Goal: Task Accomplishment & Management: Use online tool/utility

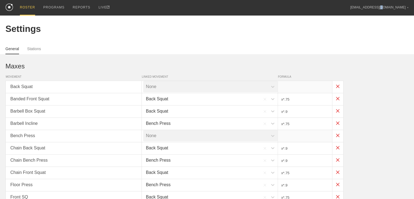
click at [29, 8] on div "ROSTER" at bounding box center [27, 8] width 15 height 16
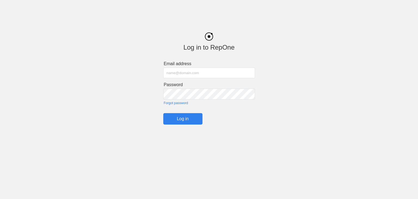
click at [183, 72] on input "text" at bounding box center [209, 72] width 92 height 11
type input "[EMAIL_ADDRESS][DOMAIN_NAME]"
click at [198, 123] on input "Log in" at bounding box center [182, 118] width 39 height 11
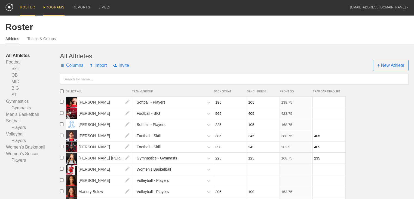
click at [58, 7] on div "PROGRAMS" at bounding box center [53, 8] width 21 height 16
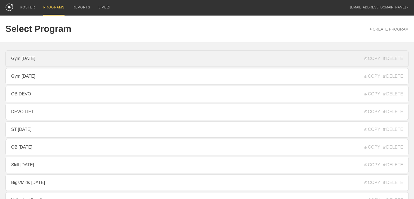
scroll to position [54, 0]
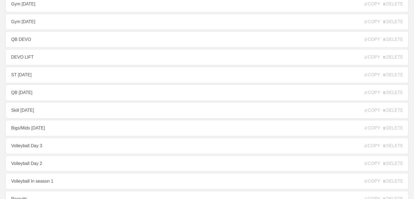
click at [40, 109] on link "Skill [DATE]" at bounding box center [206, 110] width 403 height 16
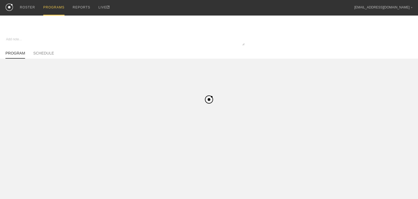
type textarea "x"
type input "Skill [DATE]"
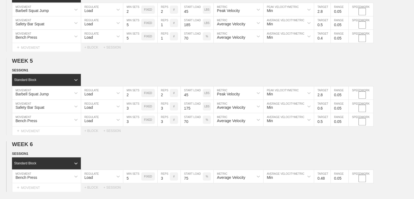
scroll to position [418, 0]
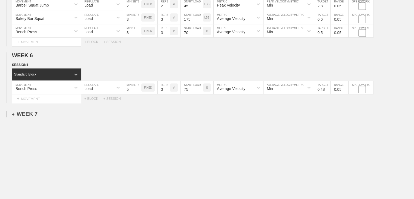
click at [28, 112] on div "+ WEEK 7" at bounding box center [25, 114] width 26 height 6
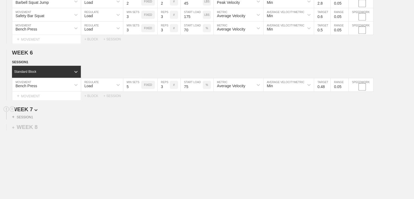
scroll to position [434, 0]
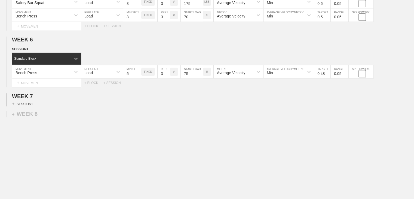
click at [29, 103] on div "+ SESSION 1" at bounding box center [22, 103] width 21 height 5
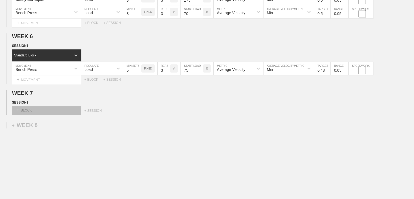
click at [32, 110] on div "+ BLOCK" at bounding box center [46, 110] width 69 height 9
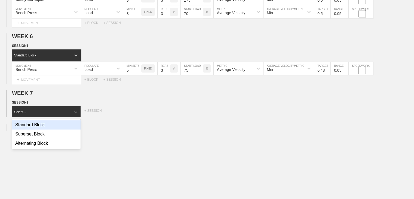
click at [31, 125] on div "Standard Block" at bounding box center [46, 124] width 69 height 9
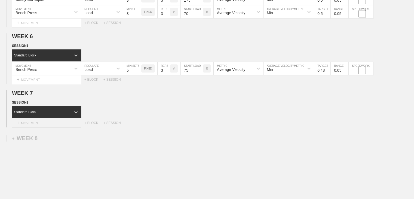
click at [39, 125] on div "+ MOVEMENT" at bounding box center [46, 122] width 69 height 9
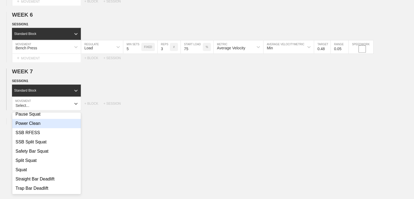
scroll to position [0, 0]
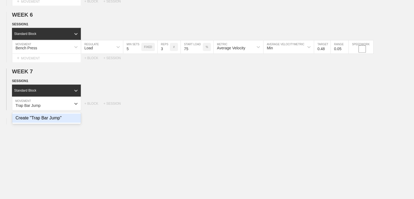
type input "Trap Bar Jump"
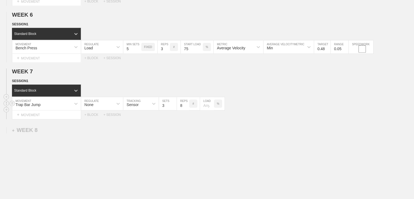
click at [112, 108] on div "None" at bounding box center [97, 103] width 32 height 9
click at [102, 130] on div "Load" at bounding box center [102, 126] width 42 height 9
click at [138, 109] on input "2" at bounding box center [132, 103] width 18 height 13
click at [138, 109] on input "1" at bounding box center [132, 103] width 18 height 13
type input "2"
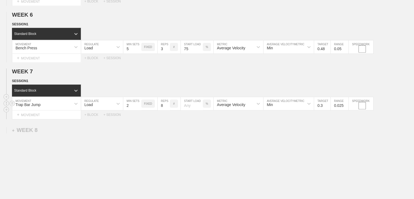
click at [138, 106] on input "2" at bounding box center [132, 103] width 18 height 13
click at [167, 110] on input "7" at bounding box center [164, 103] width 12 height 13
click at [167, 110] on input "6" at bounding box center [164, 103] width 12 height 13
click at [167, 110] on input "5" at bounding box center [164, 103] width 12 height 13
click at [167, 110] on input "4" at bounding box center [164, 103] width 12 height 13
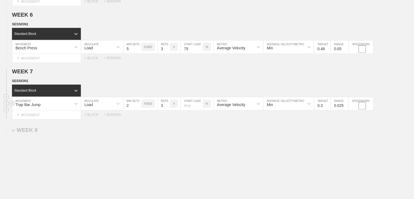
click at [167, 110] on input "3" at bounding box center [164, 103] width 12 height 13
type input "2"
click at [167, 110] on input "2" at bounding box center [164, 103] width 12 height 13
click at [206, 105] on p "%" at bounding box center [207, 103] width 2 height 3
click at [205, 105] on p "KGS" at bounding box center [207, 103] width 6 height 3
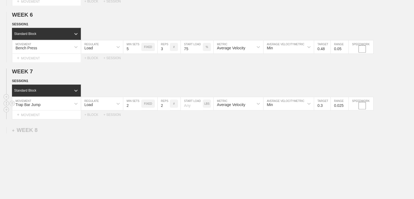
click at [191, 107] on input "number" at bounding box center [192, 103] width 22 height 13
type input "95"
click at [327, 106] on input "0.4" at bounding box center [322, 103] width 16 height 13
click at [327, 106] on input "0.5" at bounding box center [322, 103] width 16 height 13
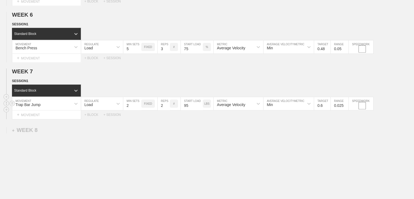
click at [327, 106] on input "0.6" at bounding box center [322, 103] width 16 height 13
click at [327, 106] on input "0.7" at bounding box center [322, 103] width 16 height 13
click at [327, 106] on input "0.8" at bounding box center [322, 103] width 16 height 13
click at [327, 106] on input "0.9" at bounding box center [322, 103] width 16 height 13
click at [327, 106] on input "1" at bounding box center [322, 103] width 16 height 13
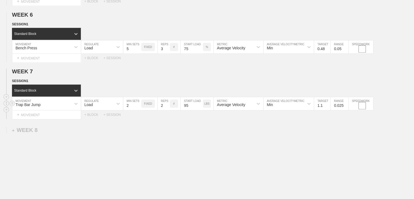
click at [327, 106] on input "1.1" at bounding box center [322, 103] width 16 height 13
click at [327, 106] on input "1.2" at bounding box center [322, 103] width 16 height 13
type input "1.3"
click at [327, 106] on input "1.3" at bounding box center [322, 103] width 16 height 13
click at [282, 108] on div "Min" at bounding box center [283, 103] width 41 height 9
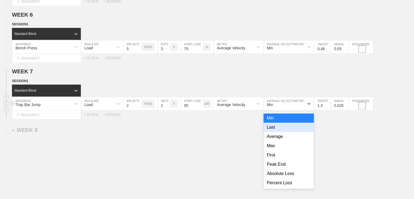
click at [231, 107] on div "Average Velocity" at bounding box center [231, 104] width 28 height 4
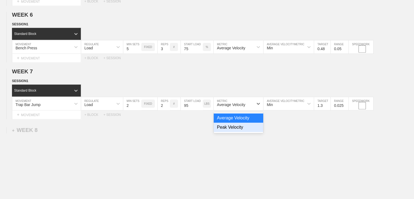
click at [229, 132] on div "Peak Velocity" at bounding box center [239, 126] width 50 height 9
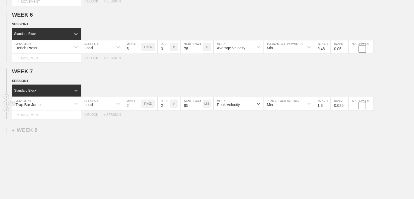
click at [337, 106] on input "0.025" at bounding box center [340, 103] width 18 height 13
type input "0.05"
click at [39, 119] on div "+ MOVEMENT" at bounding box center [46, 114] width 69 height 9
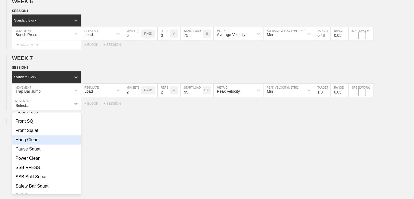
scroll to position [211, 0]
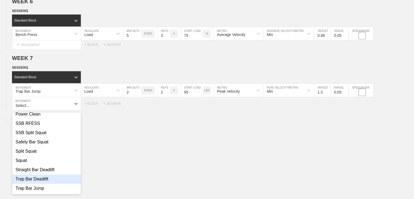
click at [32, 180] on div "Trap Bar Deadlift" at bounding box center [46, 178] width 69 height 9
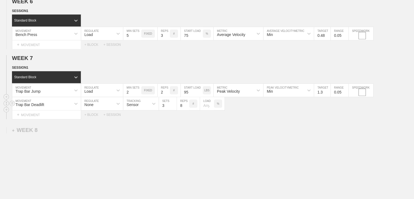
click at [97, 104] on div "None" at bounding box center [97, 103] width 32 height 9
click at [91, 132] on div "Load" at bounding box center [102, 126] width 42 height 9
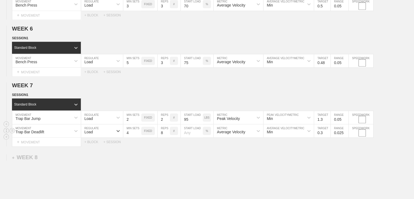
type input "4"
click at [138, 134] on input "4" at bounding box center [132, 130] width 18 height 13
click at [167, 136] on input "7" at bounding box center [164, 130] width 12 height 13
click at [167, 136] on input "6" at bounding box center [164, 130] width 12 height 13
click at [167, 136] on input "5" at bounding box center [164, 130] width 12 height 13
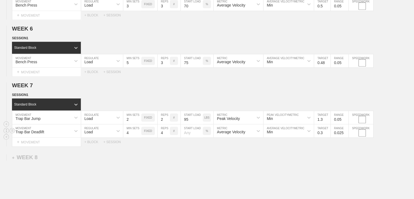
click at [167, 136] on input "4" at bounding box center [164, 130] width 12 height 13
click at [167, 136] on input "3" at bounding box center [164, 130] width 12 height 13
type input "2"
click at [167, 136] on input "2" at bounding box center [164, 130] width 12 height 13
click at [191, 133] on input "number" at bounding box center [192, 130] width 22 height 13
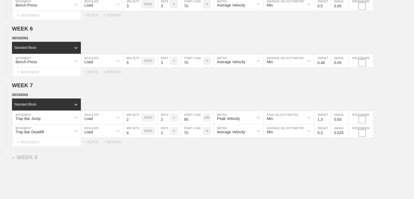
type input "70"
click at [327, 134] on input "0.4" at bounding box center [322, 130] width 16 height 13
click at [327, 134] on input "0.5" at bounding box center [322, 130] width 16 height 13
type input "0.6"
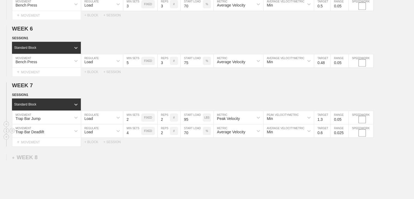
click at [327, 134] on input "0.6" at bounding box center [322, 130] width 16 height 13
click at [341, 137] on input "0.025" at bounding box center [340, 130] width 18 height 13
type input "0.05"
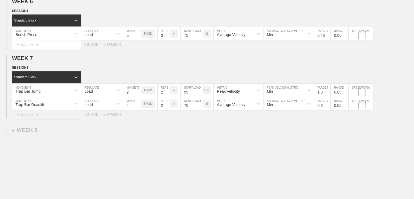
click at [36, 119] on div "+ MOVEMENT" at bounding box center [46, 114] width 69 height 9
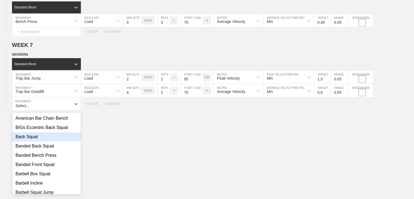
scroll to position [54, 0]
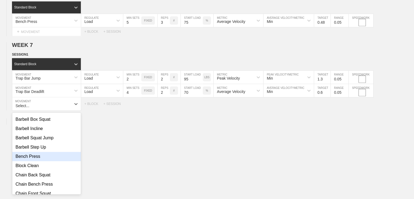
click at [32, 158] on div "Bench Press" at bounding box center [46, 156] width 69 height 9
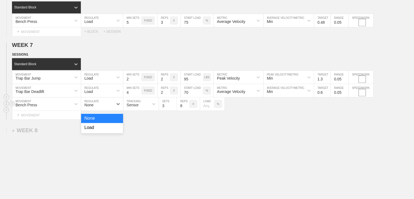
click at [110, 107] on div "None" at bounding box center [97, 103] width 32 height 9
click at [105, 128] on div "Load" at bounding box center [102, 127] width 42 height 9
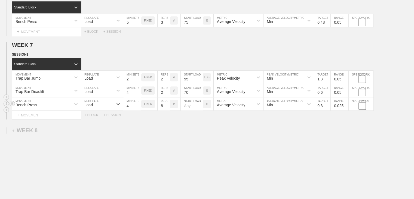
type input "4"
click at [139, 107] on input "4" at bounding box center [132, 103] width 18 height 13
click at [167, 109] on input "7" at bounding box center [164, 103] width 12 height 13
click at [167, 109] on input "6" at bounding box center [164, 103] width 12 height 13
click at [167, 109] on input "5" at bounding box center [164, 103] width 12 height 13
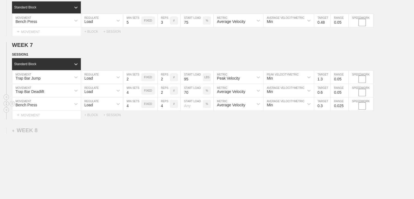
click at [167, 109] on input "4" at bounding box center [164, 103] width 12 height 13
click at [167, 109] on input "3" at bounding box center [164, 103] width 12 height 13
type input "2"
click at [167, 109] on input "2" at bounding box center [164, 103] width 12 height 13
click at [179, 119] on div "Select... MOVEMENT + MOVEMENT + BLOCK + SESSION" at bounding box center [207, 115] width 414 height 9
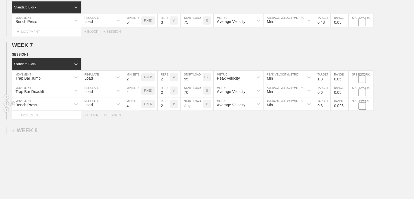
click at [194, 107] on input "number" at bounding box center [192, 103] width 22 height 13
type input "70"
drag, startPoint x: 237, startPoint y: 125, endPoint x: 243, endPoint y: 125, distance: 6.6
click at [322, 106] on input "0.3" at bounding box center [322, 103] width 16 height 13
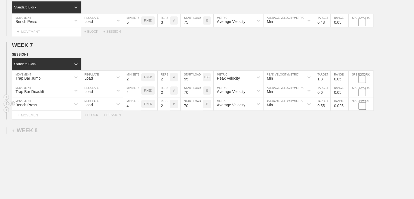
type input "0.55"
click at [336, 108] on input "0.025" at bounding box center [340, 103] width 18 height 13
type input "0.05"
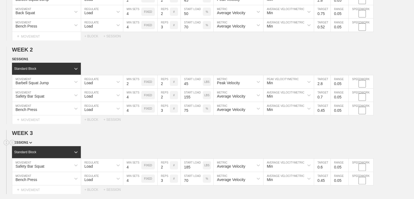
scroll to position [0, 0]
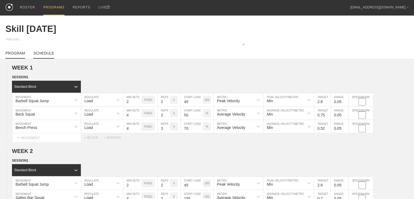
click at [47, 58] on link "SCHEDULE" at bounding box center [43, 55] width 21 height 8
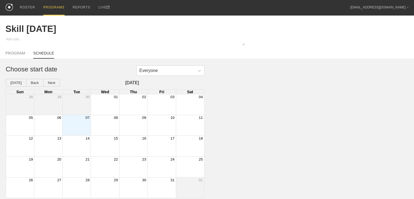
click at [75, 120] on div "07" at bounding box center [77, 117] width 28 height 5
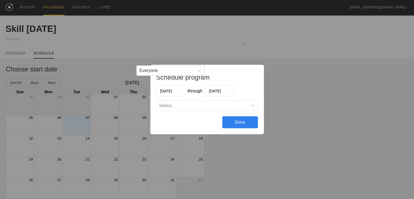
click at [186, 105] on div "Select..." at bounding box center [201, 105] width 91 height 5
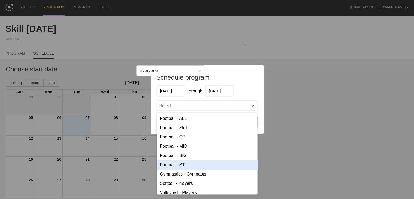
click at [179, 163] on div "Football - ST" at bounding box center [206, 164] width 101 height 9
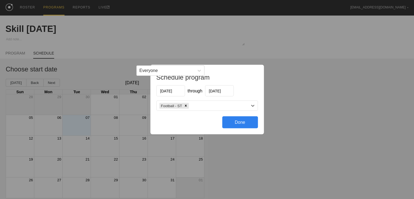
click at [200, 105] on div "Football - ST" at bounding box center [201, 106] width 91 height 8
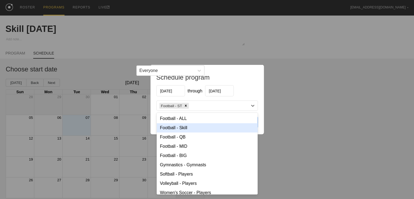
click at [187, 125] on div "Football - Skill" at bounding box center [206, 127] width 101 height 9
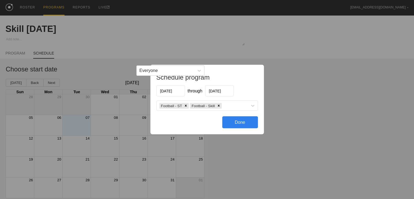
click at [231, 121] on div "Done" at bounding box center [240, 122] width 36 height 12
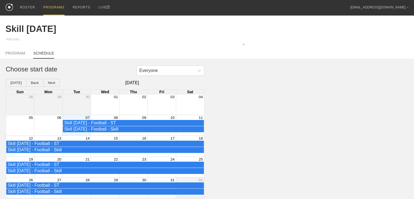
click at [54, 6] on div "PROGRAMS" at bounding box center [53, 8] width 21 height 16
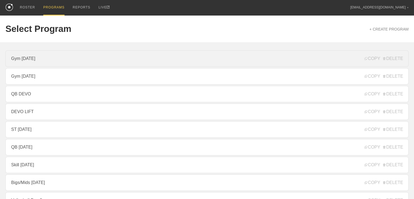
scroll to position [54, 0]
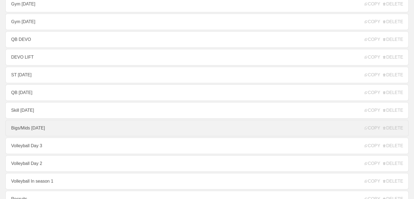
click at [60, 129] on link "Bigs/Mids [DATE]" at bounding box center [206, 128] width 403 height 16
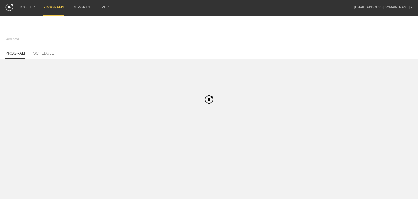
type textarea "x"
type input "Bigs/Mids [DATE]"
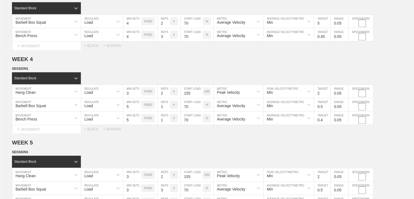
scroll to position [362, 0]
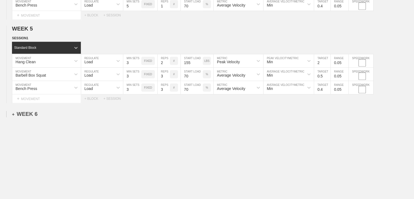
click at [33, 115] on div "+ WEEK 6" at bounding box center [25, 114] width 26 height 6
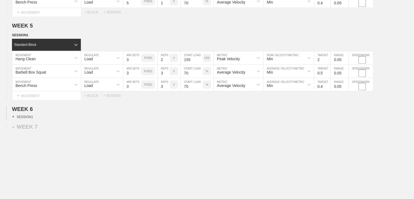
click at [31, 119] on div "+ SESSION 1" at bounding box center [22, 116] width 21 height 5
click at [43, 128] on div "+ BLOCK" at bounding box center [46, 126] width 69 height 9
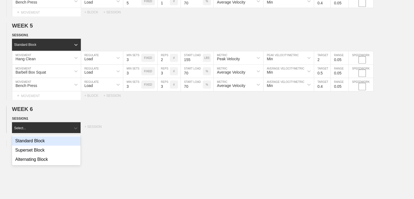
click at [44, 143] on div "Standard Block" at bounding box center [46, 140] width 69 height 9
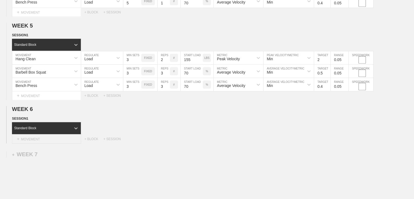
click at [43, 142] on div "+ MOVEMENT" at bounding box center [46, 138] width 69 height 9
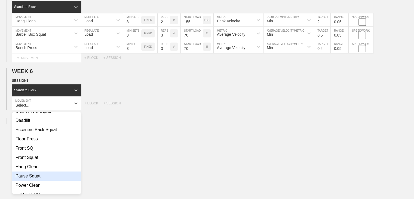
scroll to position [163, 0]
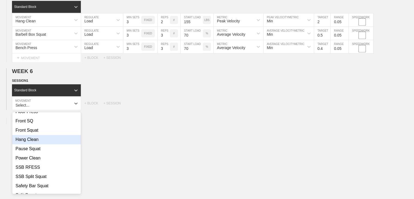
click at [36, 144] on div "Hang Clean" at bounding box center [46, 139] width 69 height 9
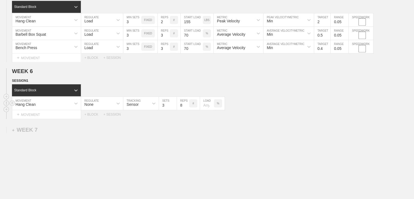
scroll to position [372, 0]
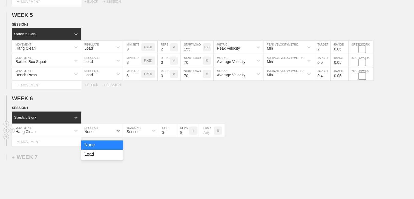
click at [103, 135] on div "None" at bounding box center [97, 130] width 32 height 9
click at [101, 154] on div "Load" at bounding box center [102, 153] width 42 height 9
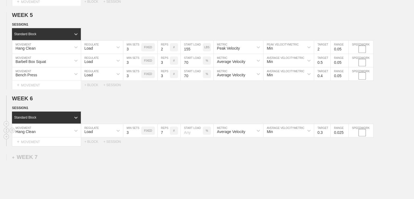
click at [167, 136] on input "7" at bounding box center [164, 130] width 12 height 13
click at [167, 136] on input "6" at bounding box center [164, 130] width 12 height 13
click at [167, 136] on input "5" at bounding box center [164, 130] width 12 height 13
click at [167, 136] on input "4" at bounding box center [164, 130] width 12 height 13
click at [167, 136] on input "3" at bounding box center [164, 130] width 12 height 13
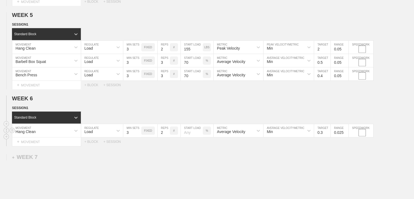
type input "2"
click at [167, 136] on input "2" at bounding box center [164, 130] width 12 height 13
click at [193, 136] on input "number" at bounding box center [192, 130] width 22 height 13
click at [207, 132] on p "%" at bounding box center [207, 130] width 2 height 3
click at [207, 132] on p "KGS" at bounding box center [207, 130] width 6 height 3
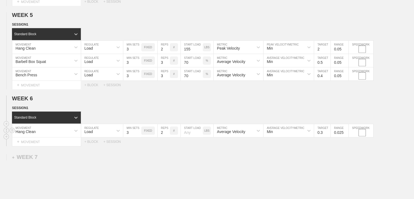
click at [186, 133] on input "number" at bounding box center [192, 130] width 22 height 13
type input "155"
drag, startPoint x: 204, startPoint y: 152, endPoint x: 207, endPoint y: 153, distance: 2.8
click at [240, 133] on div "Average Velocity" at bounding box center [231, 131] width 28 height 4
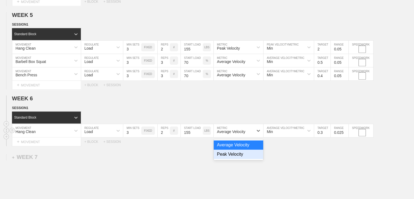
click at [241, 156] on div "Peak Velocity" at bounding box center [239, 153] width 50 height 9
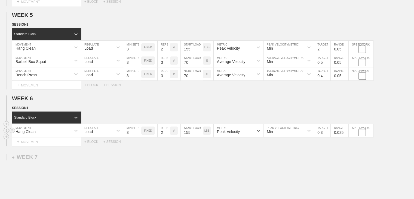
click at [323, 135] on input "0.3" at bounding box center [322, 130] width 16 height 13
type input "2.2"
click at [334, 134] on input "0.025" at bounding box center [340, 130] width 18 height 13
type input "0.05"
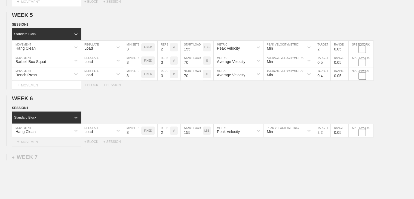
click at [62, 144] on div "+ MOVEMENT" at bounding box center [46, 141] width 69 height 9
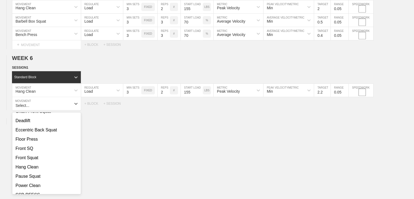
scroll to position [211, 0]
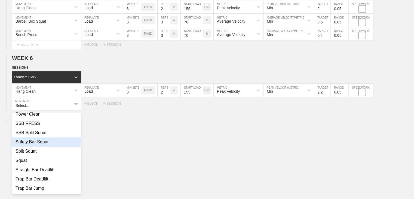
click at [39, 144] on div "Safety Bar Squat" at bounding box center [46, 141] width 69 height 9
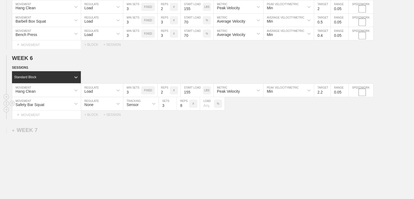
drag, startPoint x: 94, startPoint y: 107, endPoint x: 94, endPoint y: 110, distance: 3.3
click at [94, 107] on div "None" at bounding box center [97, 103] width 32 height 9
click at [93, 130] on div "Load" at bounding box center [102, 126] width 42 height 9
type input "4"
click at [138, 106] on input "4" at bounding box center [132, 103] width 18 height 13
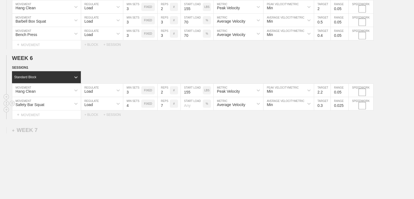
click at [167, 108] on input "7" at bounding box center [164, 103] width 12 height 13
click at [167, 108] on input "6" at bounding box center [164, 103] width 12 height 13
click at [167, 108] on input "5" at bounding box center [164, 103] width 12 height 13
click at [167, 108] on input "4" at bounding box center [164, 103] width 12 height 13
click at [167, 108] on input "3" at bounding box center [164, 103] width 12 height 13
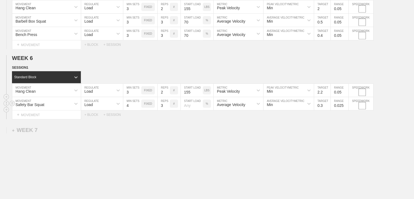
type input "2"
click at [167, 108] on input "2" at bounding box center [164, 103] width 12 height 13
click at [185, 107] on input "number" at bounding box center [192, 103] width 22 height 13
type input "70"
drag, startPoint x: 206, startPoint y: 126, endPoint x: 203, endPoint y: 130, distance: 5.4
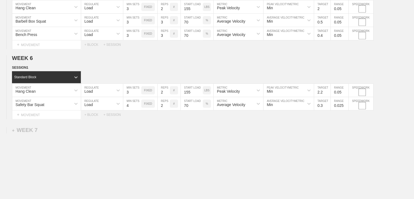
click at [323, 106] on input "0.3" at bounding box center [322, 103] width 16 height 13
type input "0.6"
click at [339, 108] on input "0.025" at bounding box center [340, 103] width 18 height 13
type input "0.05"
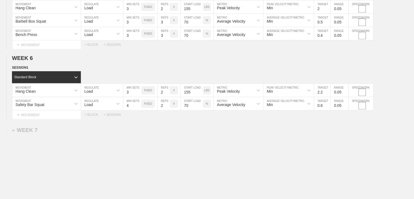
click at [36, 115] on div "+ MOVEMENT" at bounding box center [46, 114] width 69 height 9
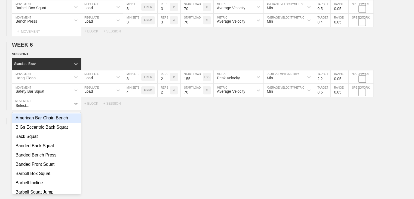
scroll to position [82, 0]
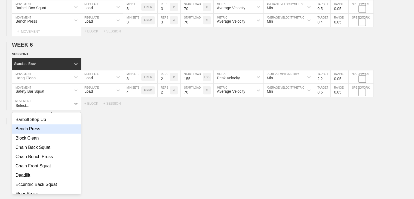
click at [32, 133] on div "Bench Press" at bounding box center [46, 128] width 69 height 9
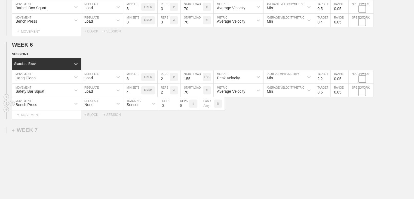
click at [93, 106] on div "None" at bounding box center [88, 104] width 9 height 4
click at [96, 129] on div "Load" at bounding box center [102, 126] width 42 height 9
type input "4"
click at [138, 107] on input "4" at bounding box center [132, 103] width 18 height 13
click at [168, 109] on input "7" at bounding box center [164, 103] width 12 height 13
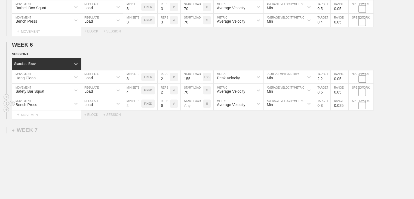
click at [168, 109] on input "6" at bounding box center [164, 103] width 12 height 13
click at [168, 109] on input "5" at bounding box center [164, 103] width 12 height 13
click at [168, 109] on input "4" at bounding box center [164, 103] width 12 height 13
click at [168, 109] on input "3" at bounding box center [164, 103] width 12 height 13
type input "2"
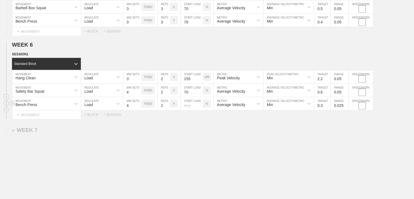
click at [168, 109] on input "2" at bounding box center [164, 103] width 12 height 13
click at [191, 108] on input "number" at bounding box center [192, 103] width 22 height 13
type input "70"
click at [323, 108] on input "0.3" at bounding box center [322, 103] width 16 height 13
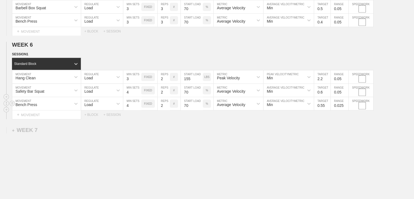
type input "0.55"
click at [337, 106] on input "0.025" at bounding box center [340, 103] width 18 height 13
type input "0.05"
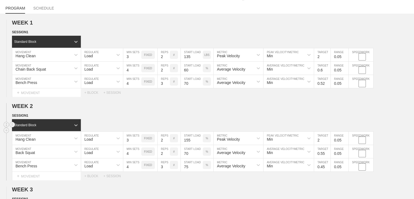
scroll to position [0, 0]
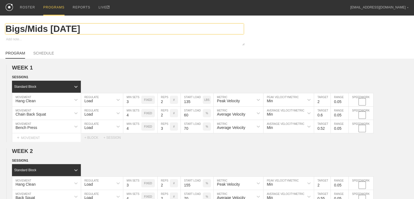
click at [26, 30] on input "Bigs/Mids [DATE]" at bounding box center [124, 29] width 238 height 10
type textarea "x"
type input "BigsMids [DATE]"
click at [45, 32] on input "BigsMids [DATE]" at bounding box center [124, 29] width 238 height 10
type textarea "x"
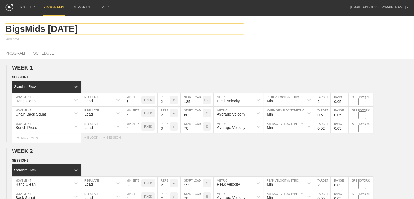
type input "BigsMid [DATE]"
type textarea "x"
type input "BigsMi [DATE]"
type textarea "x"
type input "BigsM [DATE]"
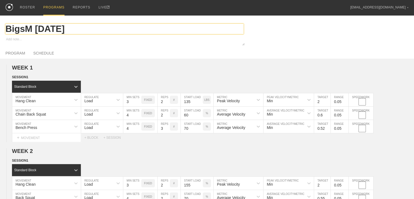
type textarea "x"
type input "Bigs [DATE]"
type textarea "x"
type input "Big [DATE]"
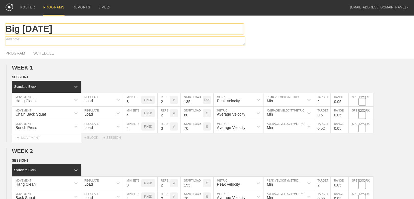
type textarea "x"
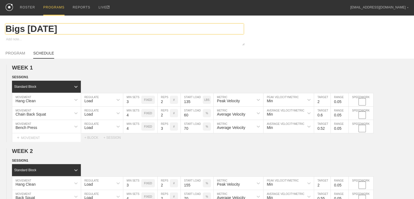
type input "Bigs [DATE]"
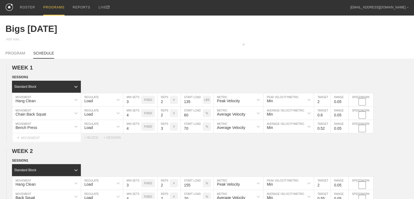
click at [47, 56] on link "SCHEDULE" at bounding box center [43, 55] width 21 height 8
click at [46, 56] on link "SCHEDULE" at bounding box center [43, 55] width 21 height 8
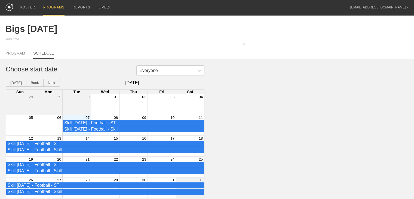
scroll to position [3, 0]
click at [79, 135] on div "Month View" at bounding box center [76, 125] width 28 height 20
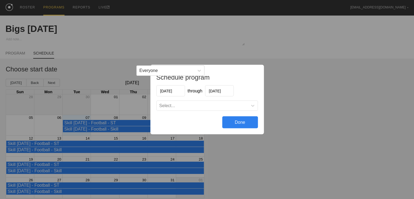
click at [181, 104] on div "Select..." at bounding box center [201, 105] width 91 height 5
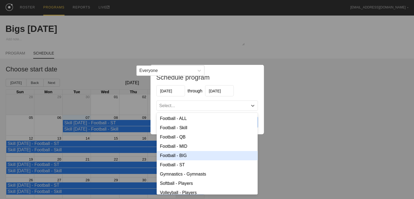
click at [180, 155] on div "Football - BIG" at bounding box center [206, 155] width 101 height 9
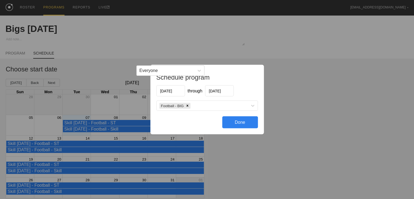
click at [232, 120] on div "Done" at bounding box center [240, 122] width 36 height 12
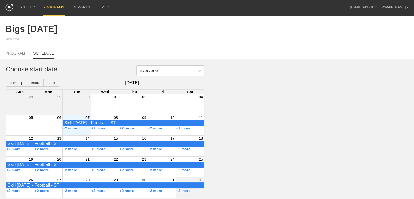
scroll to position [0, 0]
click at [51, 7] on div "PROGRAMS" at bounding box center [53, 8] width 21 height 16
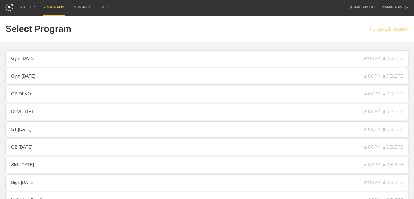
click at [380, 29] on link "+ CREATE PROGRAM" at bounding box center [388, 29] width 39 height 4
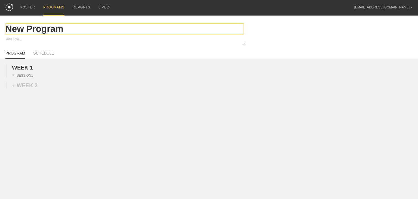
drag, startPoint x: 67, startPoint y: 33, endPoint x: 27, endPoint y: 33, distance: 40.3
click at [27, 33] on input "New Program" at bounding box center [124, 29] width 238 height 10
type textarea "x"
type input "New"
type textarea "x"
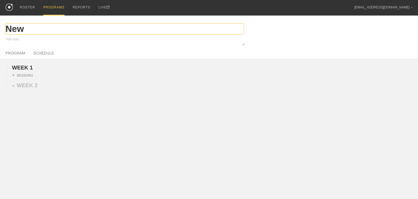
type input "New"
type textarea "x"
type input "Ne"
type textarea "x"
type input "N"
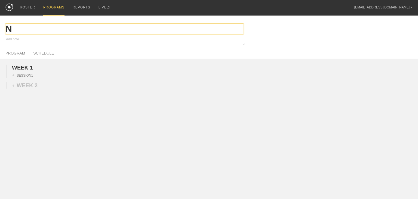
type textarea "x"
type input "M"
type textarea "x"
type input "Mi"
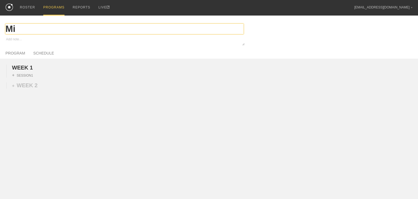
type textarea "x"
type input "MiD"
type textarea "x"
type input "MiD"
type textarea "x"
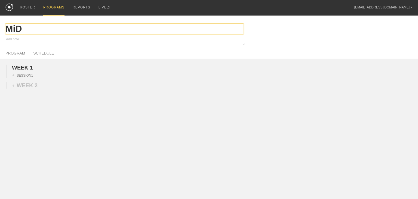
type input "MiD T"
type textarea "x"
type input "MiD Tu"
type textarea "x"
type input "MiD Tue"
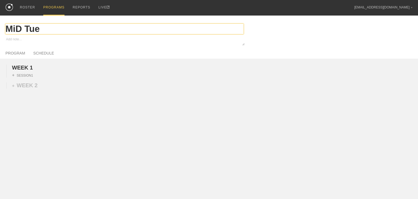
type textarea "x"
type input "MiD Tues"
type textarea "x"
type input "MiD Tuesd"
type textarea "x"
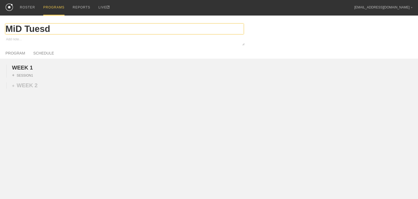
type input "MiD Tuesda"
type textarea "x"
type input "MiD [DATE]"
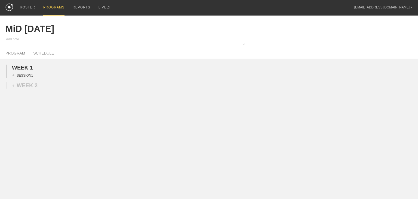
click at [24, 78] on div "+ SESSION 1" at bounding box center [22, 75] width 21 height 5
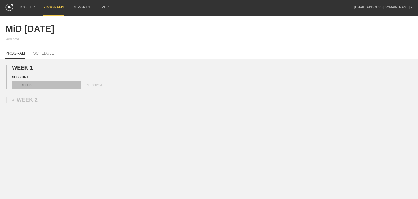
click at [25, 88] on div "+ BLOCK" at bounding box center [46, 85] width 69 height 9
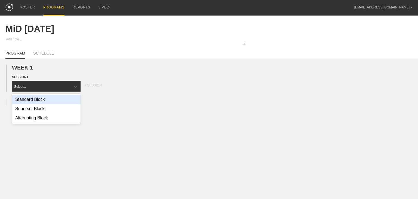
click at [36, 104] on div "Standard Block" at bounding box center [46, 99] width 69 height 9
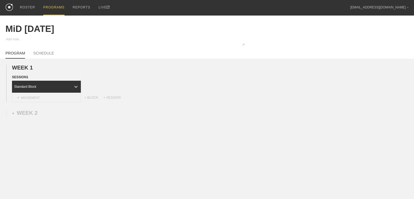
click at [37, 102] on div "+ MOVEMENT" at bounding box center [46, 97] width 69 height 9
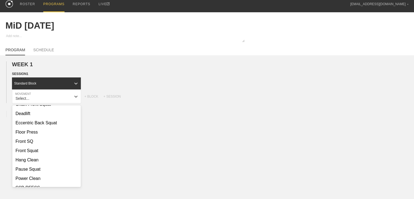
scroll to position [163, 0]
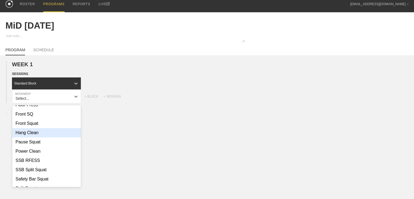
click at [25, 136] on div "Hang Clean" at bounding box center [46, 132] width 69 height 9
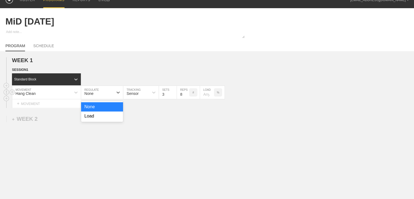
click at [104, 97] on div "None" at bounding box center [97, 92] width 32 height 9
click at [102, 121] on div "Load" at bounding box center [102, 115] width 42 height 9
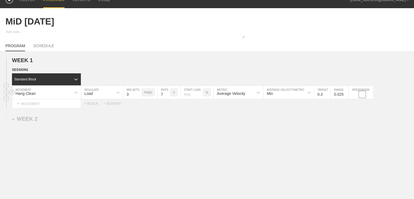
click at [165, 99] on input "7" at bounding box center [164, 92] width 12 height 13
click at [167, 99] on input "6" at bounding box center [164, 92] width 12 height 13
click at [167, 99] on input "5" at bounding box center [164, 92] width 12 height 13
click at [167, 99] on input "4" at bounding box center [164, 92] width 12 height 13
click at [167, 99] on input "3" at bounding box center [164, 92] width 12 height 13
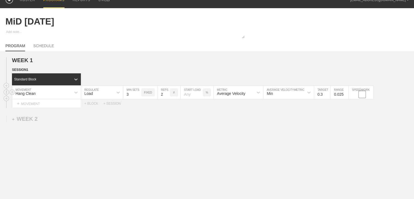
type input "2"
click at [167, 99] on input "2" at bounding box center [164, 92] width 12 height 13
click at [191, 95] on input "number" at bounding box center [192, 92] width 22 height 13
click at [206, 94] on div "%" at bounding box center [207, 92] width 8 height 8
click at [206, 94] on p "KGS" at bounding box center [207, 92] width 6 height 3
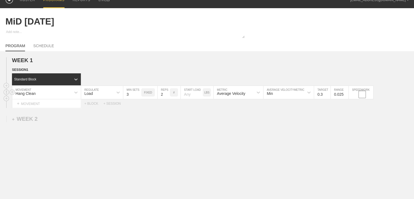
click at [186, 98] on input "number" at bounding box center [192, 92] width 22 height 13
type input "155"
click at [220, 122] on div "WEEK 1 DUPLICATE DELETE SESSION 1 Standard Block DUPLICATE INSERT MOVEMENT AFTE…" at bounding box center [207, 127] width 414 height 152
click at [254, 97] on div at bounding box center [258, 92] width 10 height 10
click at [241, 119] on div "Peak Velocity" at bounding box center [239, 115] width 50 height 9
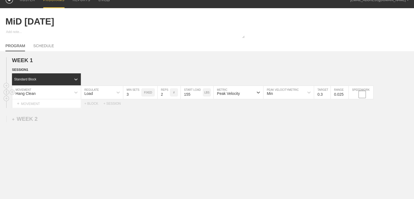
click at [323, 98] on input "0.3" at bounding box center [322, 92] width 16 height 13
type input "2.2"
click at [337, 96] on input "0.025" at bounding box center [340, 92] width 18 height 13
type input "0.05"
click at [314, 135] on div "WEEK 1 DUPLICATE DELETE SESSION 1 Standard Block DUPLICATE INSERT MOVEMENT AFTE…" at bounding box center [207, 127] width 414 height 152
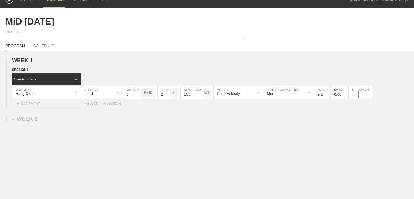
click at [21, 108] on div "+ MOVEMENT" at bounding box center [46, 103] width 69 height 9
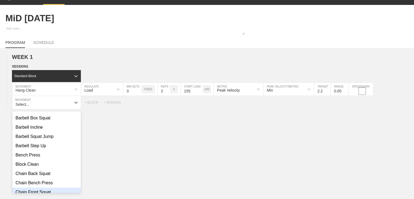
scroll to position [27, 0]
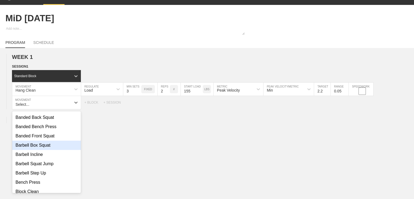
click at [37, 148] on div "Barbell Box Squat" at bounding box center [46, 144] width 69 height 9
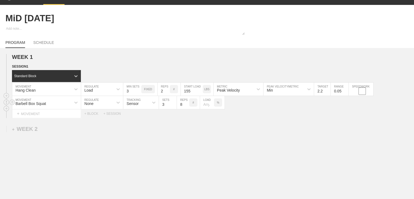
click at [101, 104] on div "None" at bounding box center [97, 102] width 32 height 9
click at [102, 127] on div "Load" at bounding box center [102, 125] width 42 height 9
type input "4"
click at [138, 106] on input "4" at bounding box center [132, 102] width 18 height 13
click at [167, 109] on input "7" at bounding box center [164, 102] width 12 height 13
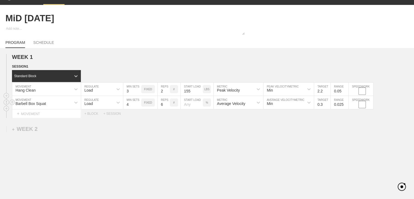
click at [167, 109] on input "6" at bounding box center [164, 102] width 12 height 13
click at [167, 109] on input "5" at bounding box center [164, 102] width 12 height 13
click at [167, 109] on input "4" at bounding box center [164, 102] width 12 height 13
click at [167, 109] on input "3" at bounding box center [164, 102] width 12 height 13
type input "2"
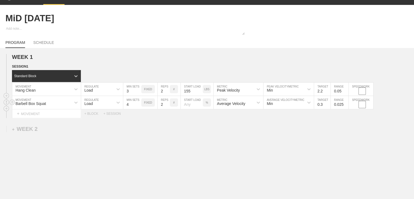
click at [167, 109] on input "2" at bounding box center [164, 102] width 12 height 13
click at [193, 107] on input "number" at bounding box center [192, 102] width 22 height 13
type input "70"
click at [223, 125] on div "WEEK 1 DUPLICATE DELETE SESSION 1 Standard Block DUPLICATE INSERT MOVEMENT AFTE…" at bounding box center [207, 131] width 414 height 166
click at [320, 109] on input "0.3" at bounding box center [322, 102] width 16 height 13
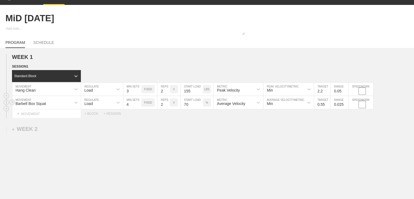
type input "0.55"
click at [339, 109] on input "0.025" at bounding box center [340, 102] width 18 height 13
type input "0.05"
click at [315, 139] on div "WEEK 1 DUPLICATE DELETE SESSION 1 Standard Block DUPLICATE INSERT MOVEMENT AFTE…" at bounding box center [207, 131] width 414 height 166
click at [42, 118] on div "+ MOVEMENT" at bounding box center [46, 113] width 69 height 9
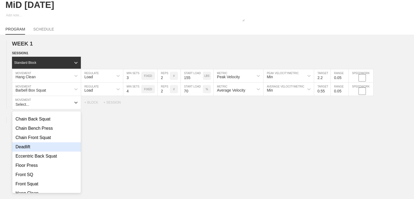
scroll to position [82, 0]
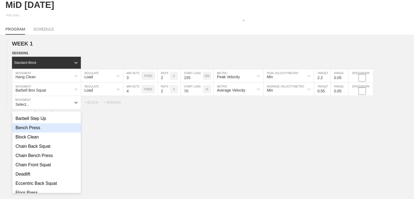
click at [34, 132] on div "Bench Press" at bounding box center [46, 127] width 69 height 9
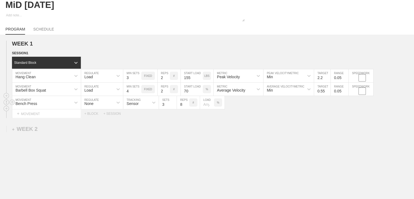
click at [108, 107] on div "None" at bounding box center [97, 102] width 32 height 9
click at [103, 131] on div "Load" at bounding box center [102, 125] width 42 height 9
type input "4"
click at [138, 106] on input "4" at bounding box center [132, 102] width 18 height 13
click at [167, 109] on input "7" at bounding box center [164, 102] width 12 height 13
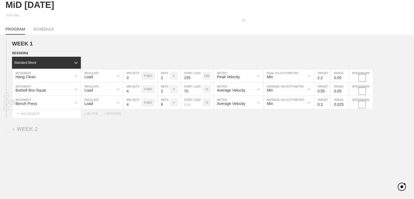
click at [167, 109] on input "6" at bounding box center [164, 102] width 12 height 13
click at [167, 109] on input "5" at bounding box center [164, 102] width 12 height 13
click at [167, 109] on input "4" at bounding box center [164, 102] width 12 height 13
click at [167, 109] on input "3" at bounding box center [164, 102] width 12 height 13
type input "2"
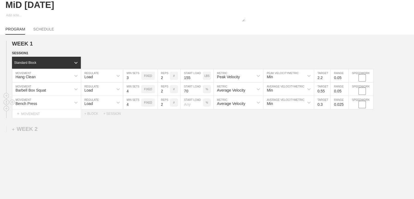
click at [167, 109] on input "2" at bounding box center [164, 102] width 12 height 13
click at [195, 107] on input "number" at bounding box center [192, 102] width 22 height 13
type input "70"
click at [218, 131] on div "WEEK 1 DUPLICATE DELETE SESSION 1 Standard Block DUPLICATE INSERT MOVEMENT AFTE…" at bounding box center [207, 124] width 414 height 179
click at [325, 109] on input "0.3" at bounding box center [322, 102] width 16 height 13
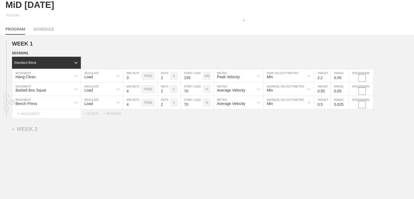
type input "0.5"
click at [339, 108] on input "0.025" at bounding box center [340, 102] width 18 height 13
type input "9"
type input "0.05"
click at [332, 133] on div "WEEK 1 DUPLICATE DELETE SESSION 1 Standard Block DUPLICATE INSERT MOVEMENT AFTE…" at bounding box center [207, 124] width 414 height 179
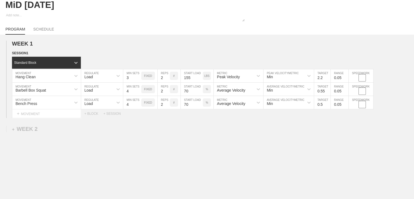
scroll to position [0, 0]
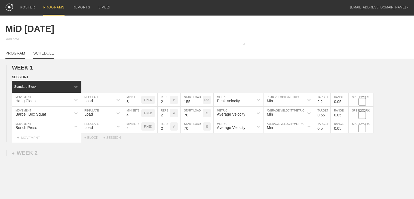
click at [42, 54] on link "SCHEDULE" at bounding box center [43, 55] width 21 height 8
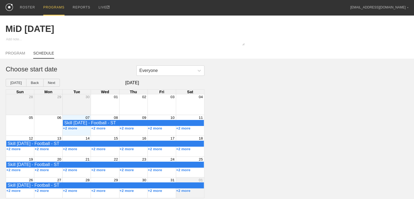
scroll to position [3, 0]
click at [82, 130] on div "+2 more" at bounding box center [77, 128] width 28 height 4
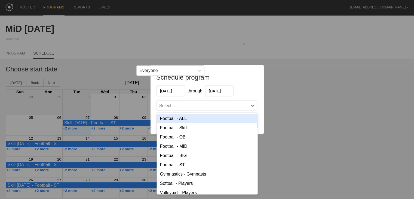
click at [171, 106] on div "Select..." at bounding box center [167, 105] width 16 height 5
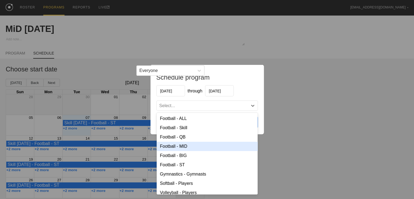
click at [179, 143] on div "Football - MID" at bounding box center [206, 146] width 101 height 9
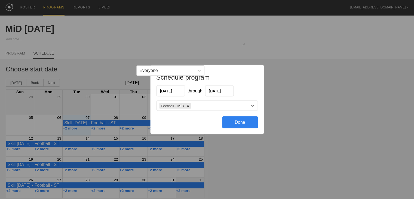
click at [234, 126] on div "Done" at bounding box center [240, 122] width 36 height 12
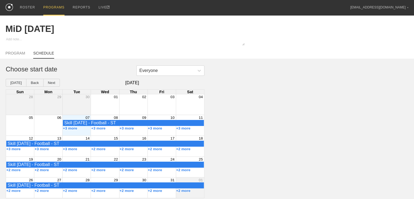
scroll to position [0, 0]
click at [56, 8] on div "PROGRAMS" at bounding box center [53, 8] width 21 height 16
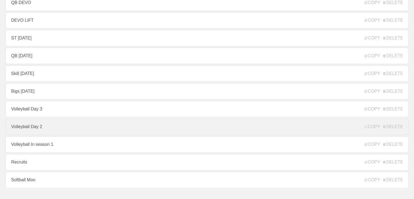
scroll to position [127, 0]
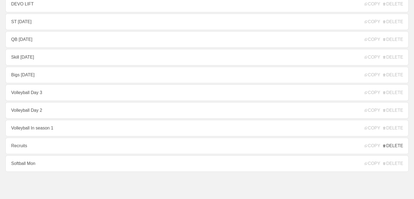
click at [396, 147] on span "DELETE" at bounding box center [393, 145] width 20 height 5
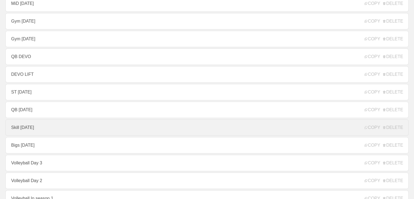
scroll to position [28, 0]
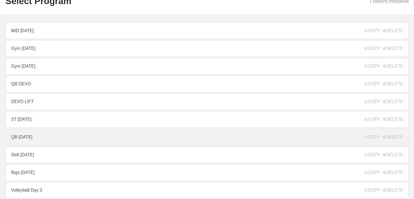
click at [45, 141] on link "QB [DATE]" at bounding box center [206, 137] width 403 height 16
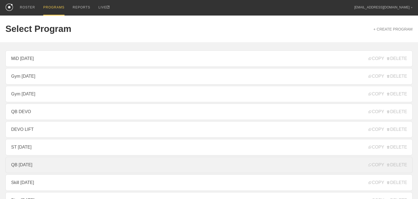
type textarea "x"
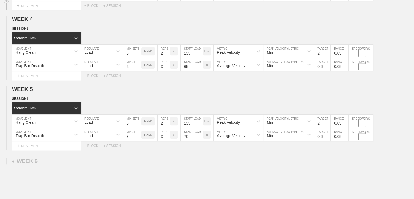
scroll to position [295, 0]
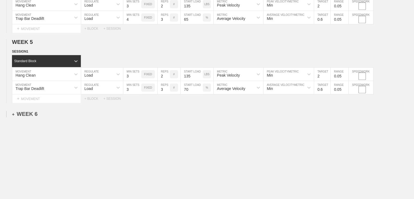
click at [29, 115] on div "+ WEEK 6" at bounding box center [25, 114] width 26 height 6
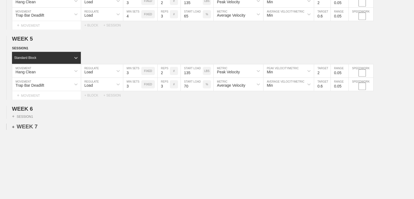
scroll to position [311, 0]
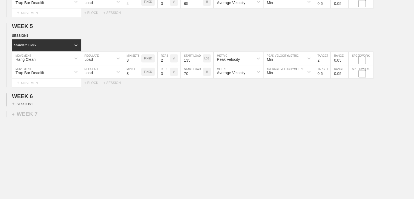
click at [27, 105] on div "+ SESSION 1" at bounding box center [22, 103] width 21 height 5
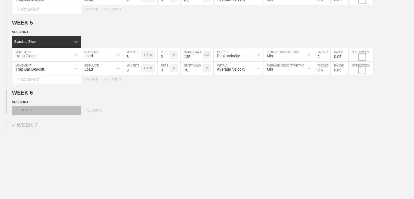
click at [36, 110] on div "+ BLOCK" at bounding box center [46, 110] width 69 height 9
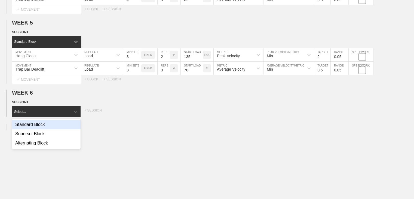
click at [36, 129] on div "Standard Block" at bounding box center [46, 124] width 69 height 9
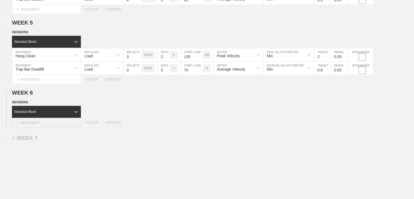
click at [37, 127] on div "+ MOVEMENT" at bounding box center [46, 122] width 69 height 9
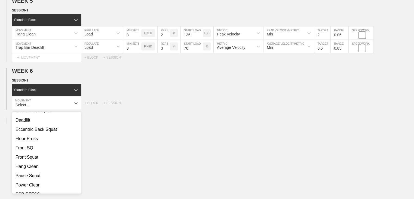
scroll to position [211, 0]
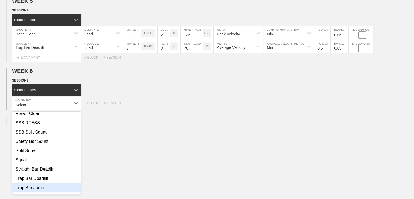
click at [43, 188] on div "Trap Bar Jump" at bounding box center [46, 187] width 69 height 9
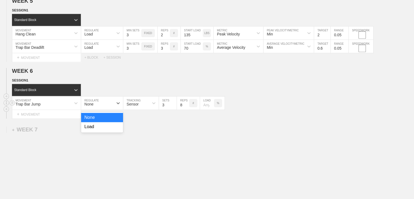
click at [97, 107] on div "None" at bounding box center [97, 102] width 32 height 9
click at [97, 130] on div "Load" at bounding box center [102, 126] width 42 height 9
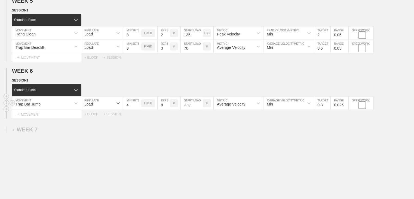
type input "4"
click at [138, 107] on input "4" at bounding box center [132, 102] width 18 height 13
click at [167, 109] on input "7" at bounding box center [164, 102] width 12 height 13
click at [167, 109] on input "6" at bounding box center [164, 102] width 12 height 13
click at [167, 109] on input "1" at bounding box center [164, 102] width 12 height 13
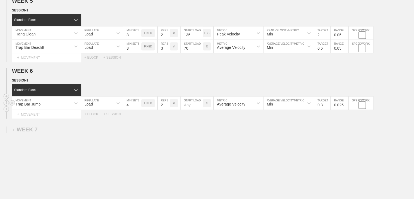
type input "2"
click at [167, 106] on input "2" at bounding box center [164, 102] width 12 height 13
click at [208, 107] on div "%" at bounding box center [207, 103] width 8 height 8
click at [208, 107] on div "KGS" at bounding box center [207, 103] width 8 height 8
click at [192, 106] on input "number" at bounding box center [192, 102] width 22 height 13
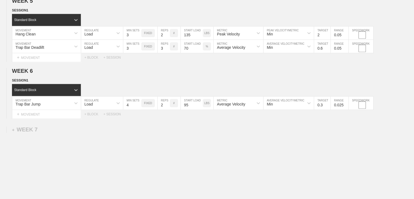
type input "95"
click at [242, 106] on div "Average Velocity" at bounding box center [231, 104] width 28 height 4
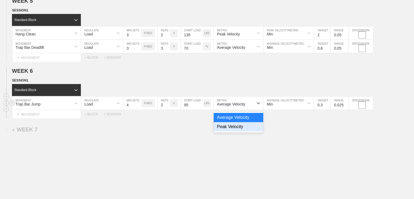
click at [241, 127] on div "Peak Velocity" at bounding box center [239, 126] width 50 height 9
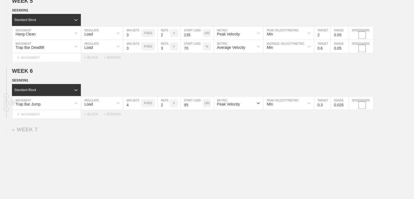
click at [322, 108] on input "0.3" at bounding box center [322, 102] width 16 height 13
type input "1.3"
click at [340, 108] on input "0.025" at bounding box center [340, 102] width 18 height 13
type input "0.05"
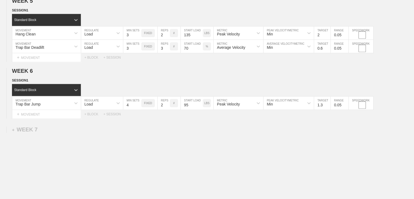
click at [40, 118] on div "+ MOVEMENT" at bounding box center [46, 114] width 69 height 9
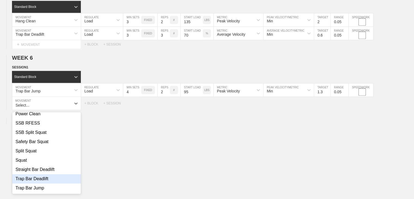
click at [34, 183] on div "Trap Bar Deadlift" at bounding box center [46, 178] width 69 height 9
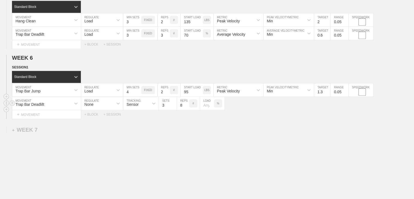
click at [88, 106] on div "None" at bounding box center [88, 104] width 9 height 4
click at [94, 130] on div "Load" at bounding box center [102, 126] width 42 height 9
type input "4"
click at [139, 106] on input "4" at bounding box center [132, 103] width 18 height 13
click at [167, 110] on input "7" at bounding box center [164, 103] width 12 height 13
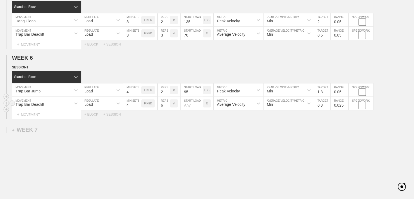
click at [167, 110] on input "6" at bounding box center [164, 103] width 12 height 13
click at [167, 110] on input "5" at bounding box center [164, 103] width 12 height 13
click at [167, 110] on input "4" at bounding box center [164, 103] width 12 height 13
click at [167, 110] on input "3" at bounding box center [164, 103] width 12 height 13
type input "2"
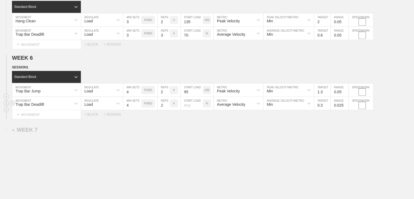
click at [167, 110] on input "2" at bounding box center [164, 103] width 12 height 13
click at [196, 105] on input "number" at bounding box center [192, 103] width 22 height 13
type input "70"
click at [328, 107] on input "0.4" at bounding box center [322, 103] width 16 height 13
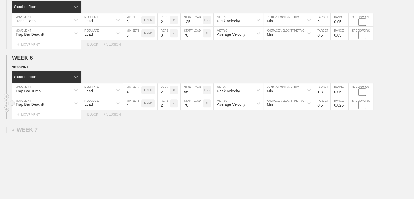
click at [328, 107] on input "0.5" at bounding box center [322, 103] width 16 height 13
type input "0.6"
click at [328, 107] on input "0.6" at bounding box center [322, 103] width 16 height 13
click at [337, 108] on input "0.025" at bounding box center [340, 103] width 18 height 13
type input "0.05"
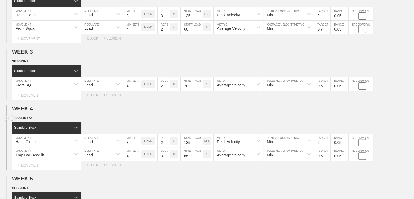
scroll to position [0, 0]
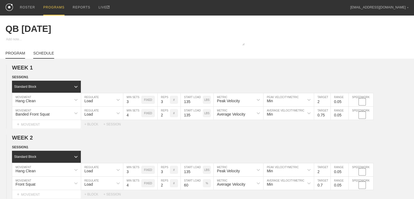
click at [39, 57] on link "SCHEDULE" at bounding box center [43, 55] width 21 height 8
type textarea "x"
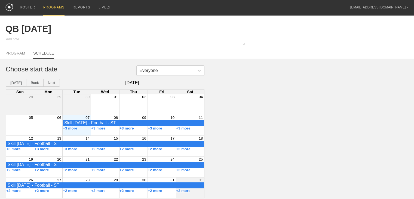
click at [85, 135] on div "Month View" at bounding box center [76, 125] width 28 height 20
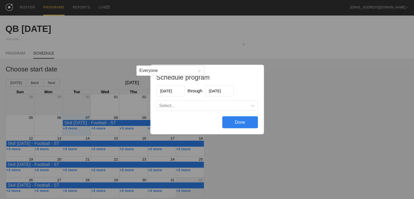
click at [182, 106] on div "Select..." at bounding box center [201, 105] width 91 height 5
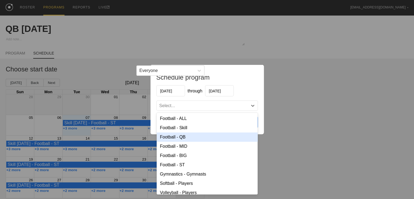
click at [181, 138] on div "Football - QB" at bounding box center [206, 136] width 101 height 9
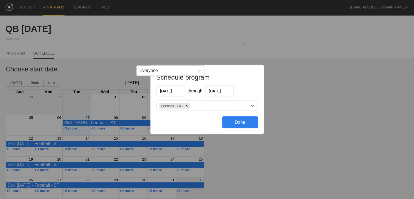
click at [238, 122] on div "Done" at bounding box center [240, 122] width 36 height 12
